Goal: Task Accomplishment & Management: Manage account settings

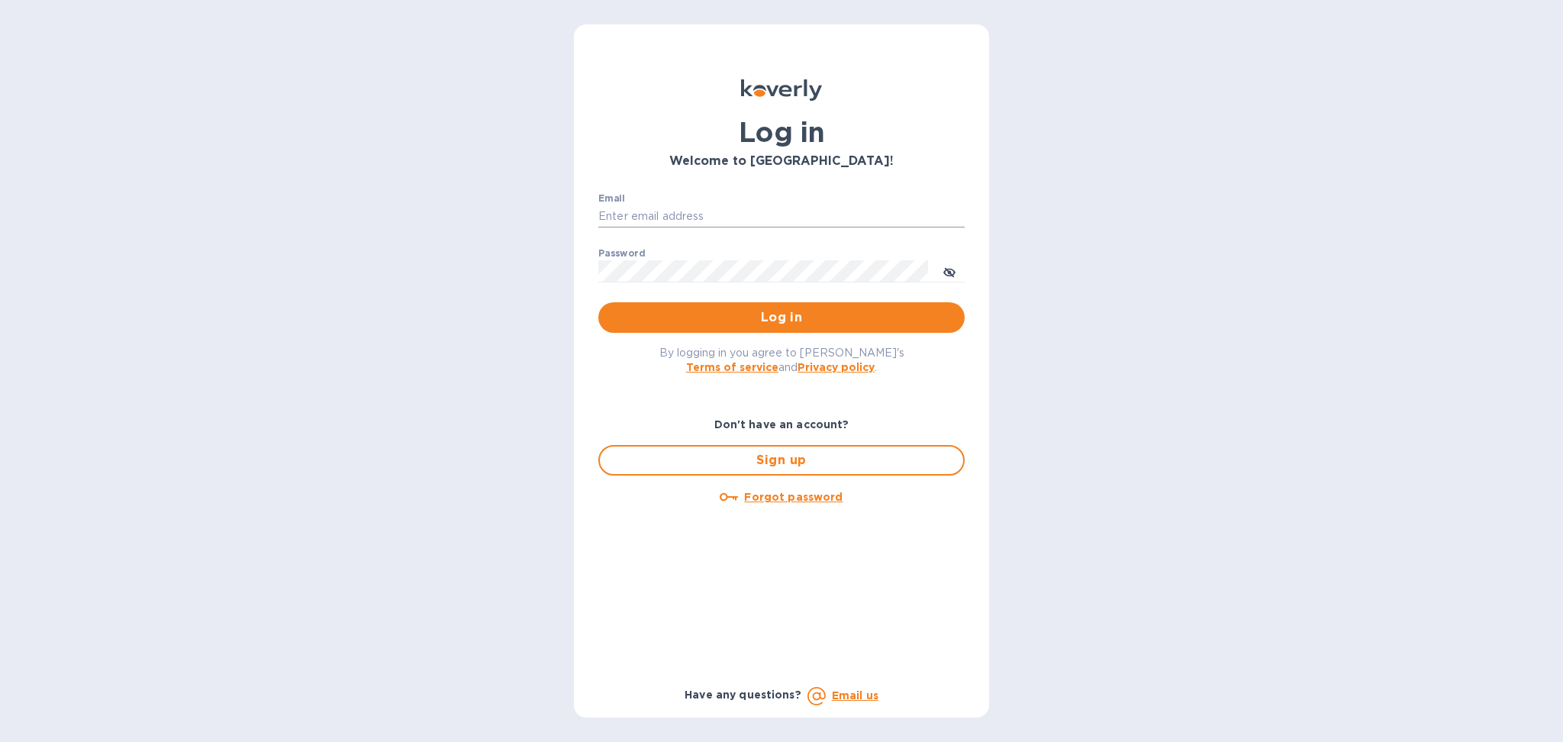
click at [809, 213] on input "Email" at bounding box center [781, 216] width 366 height 23
type input "[PERSON_NAME][EMAIL_ADDRESS][DOMAIN_NAME]"
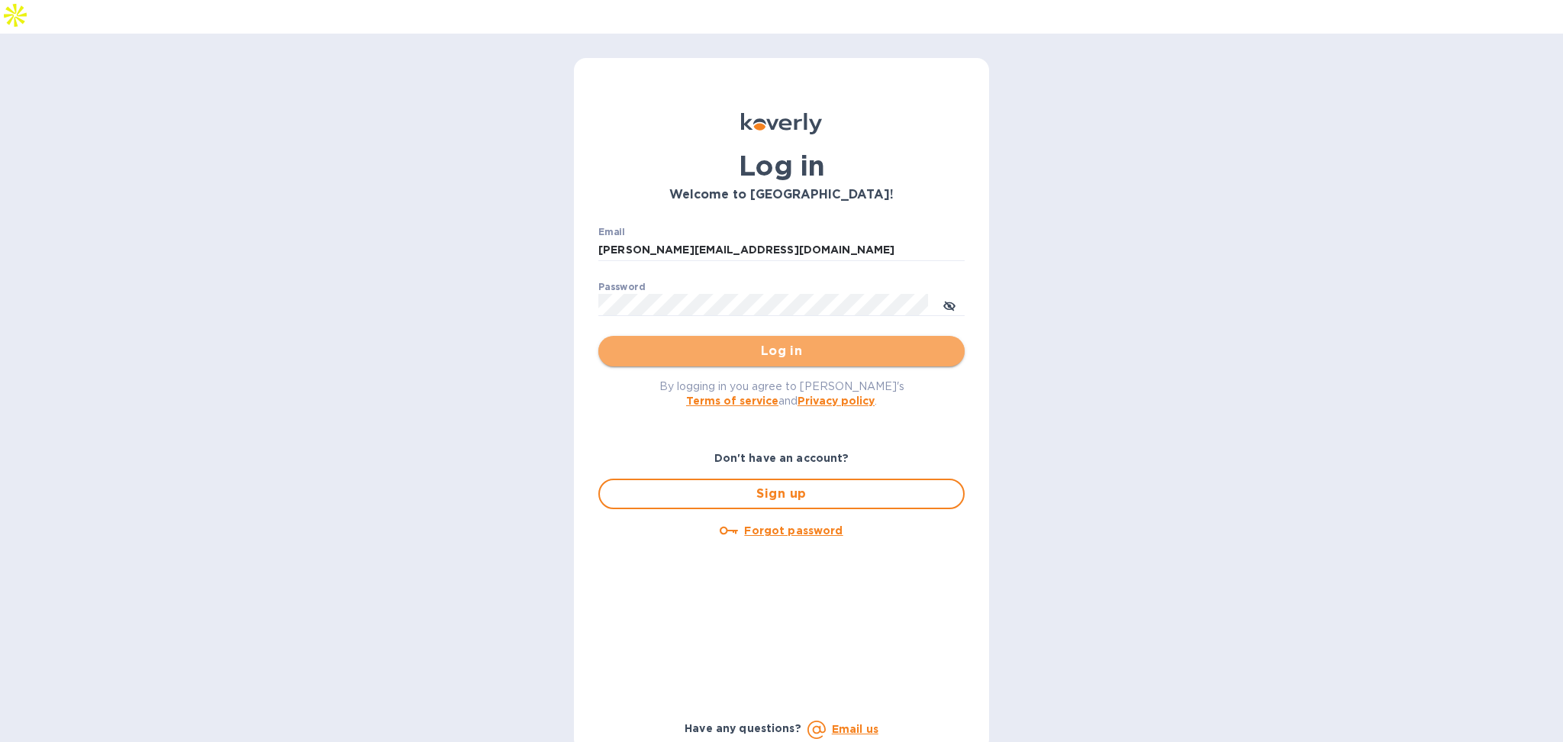
click at [803, 342] on span "Log in" at bounding box center [781, 351] width 342 height 18
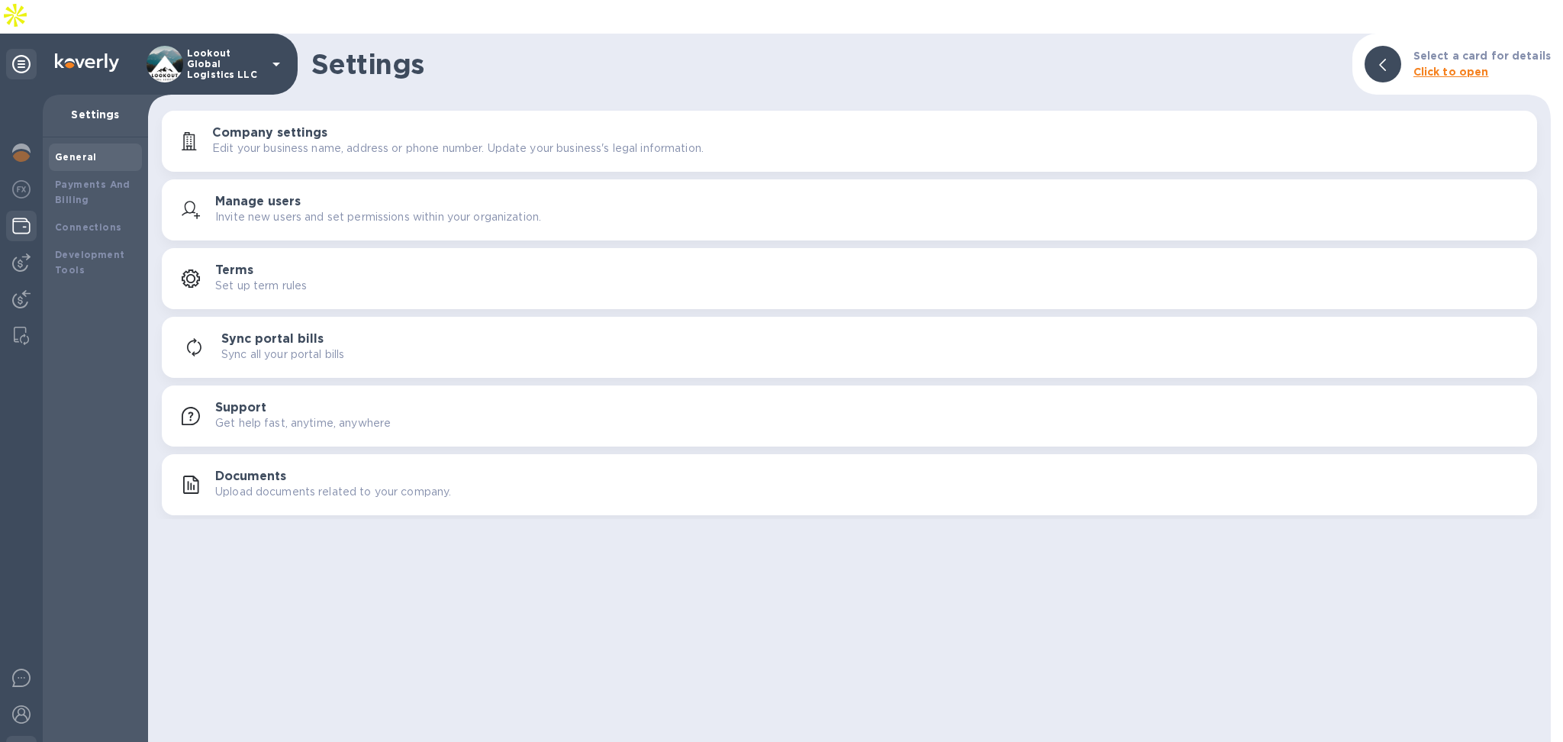
click at [22, 217] on img at bounding box center [21, 226] width 18 height 18
